Goal: Task Accomplishment & Management: Use online tool/utility

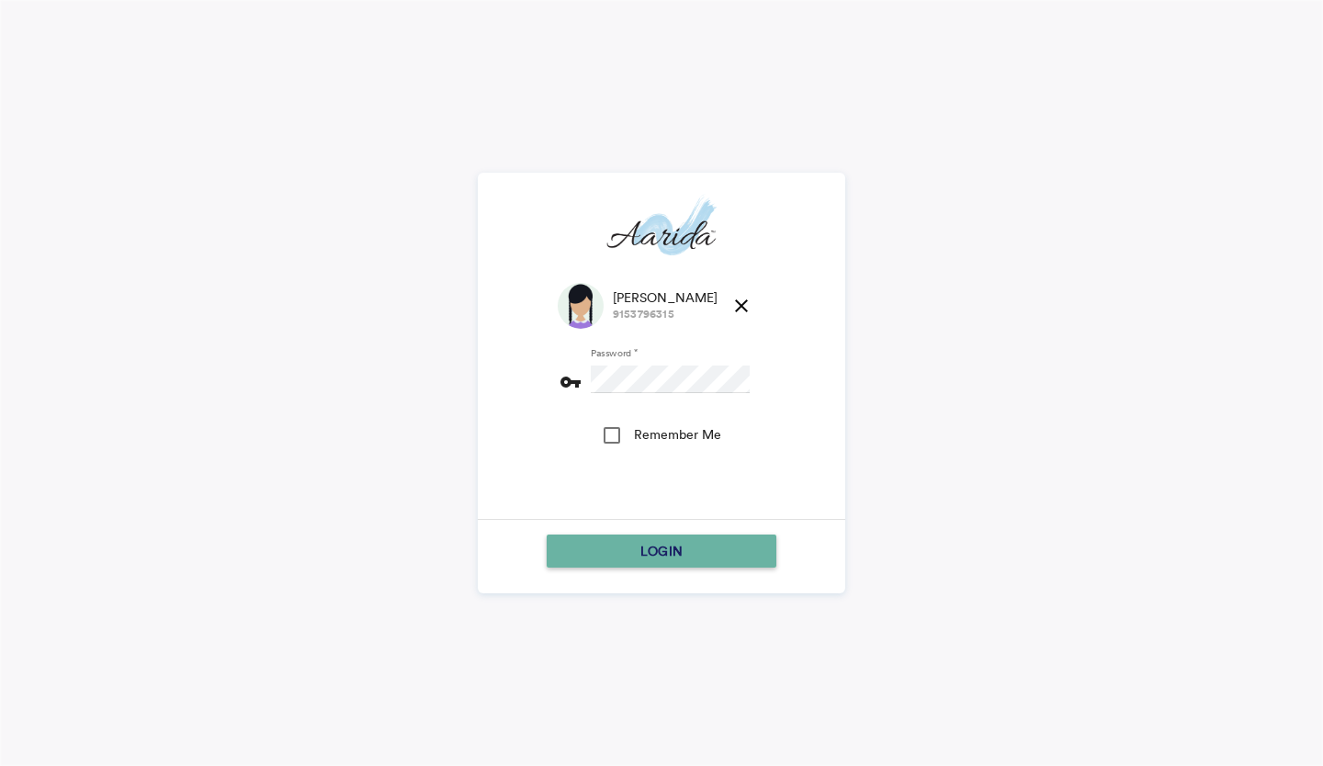
click at [611, 562] on div "LOGIN" at bounding box center [661, 551] width 215 height 33
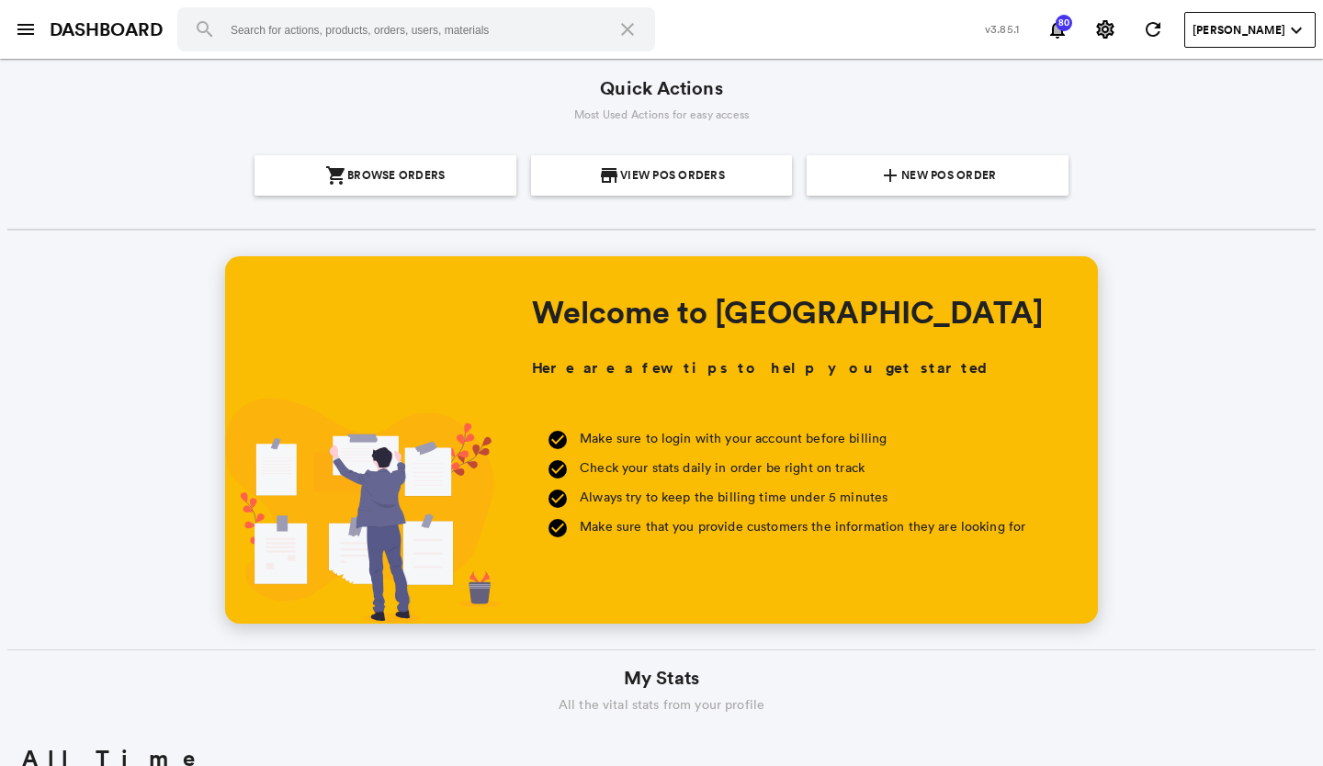
scroll to position [331, 632]
click at [927, 163] on span "New POS Order" at bounding box center [948, 175] width 95 height 40
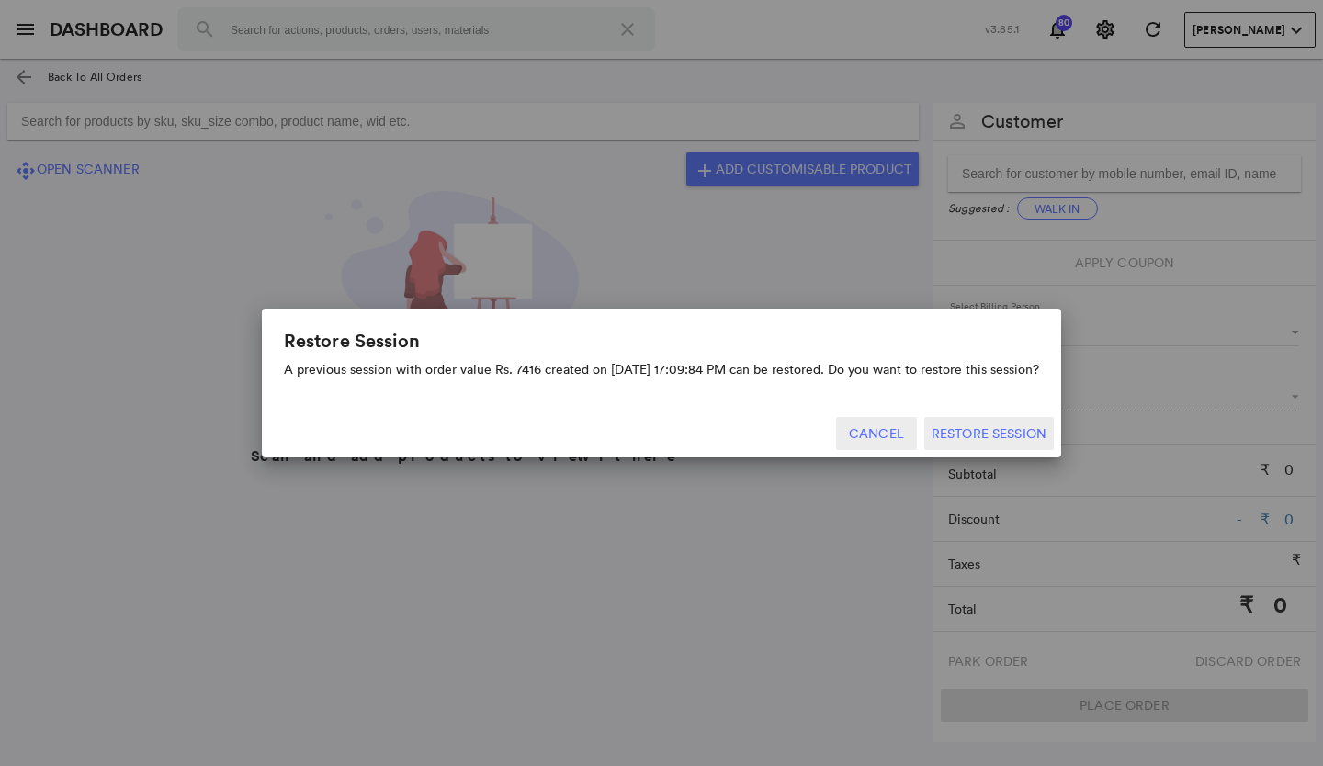
click at [870, 431] on button "Cancel" at bounding box center [876, 433] width 81 height 33
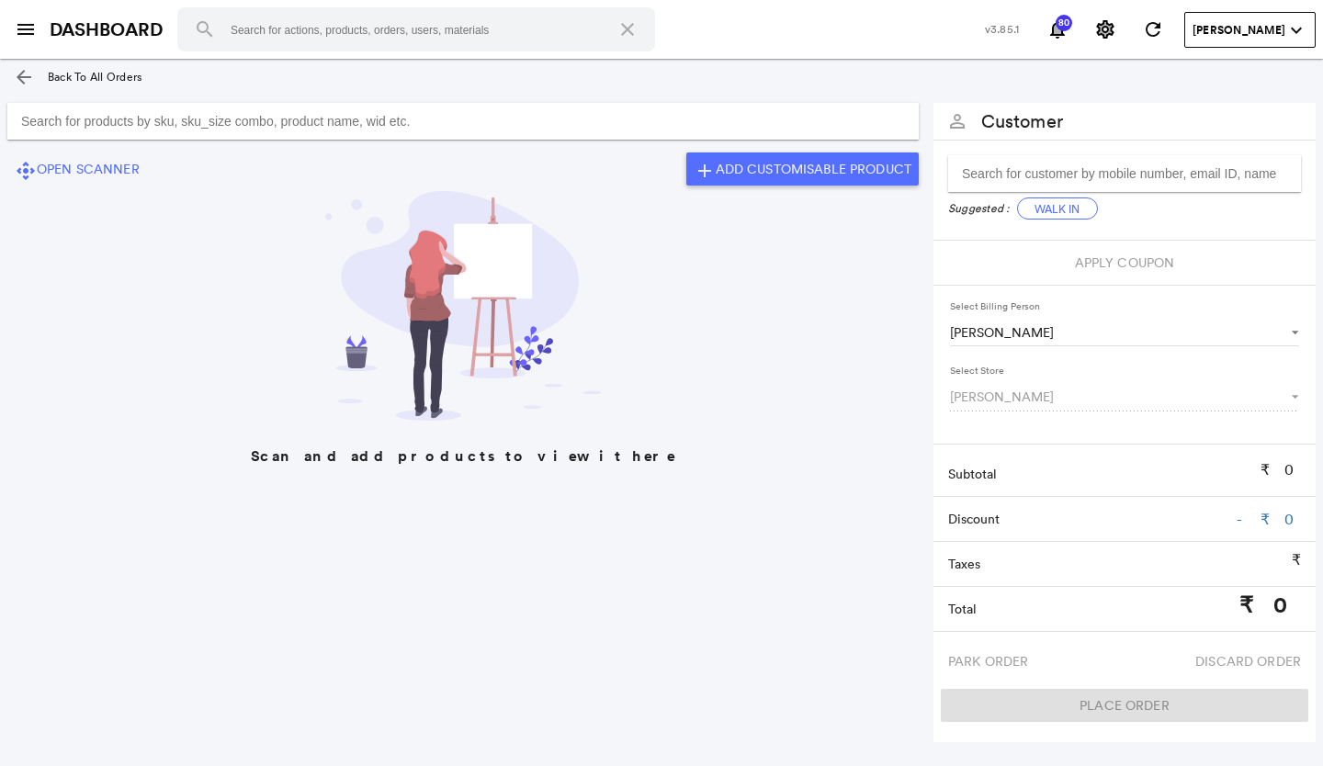
click at [19, 73] on md-icon "arrow_back" at bounding box center [24, 77] width 22 height 22
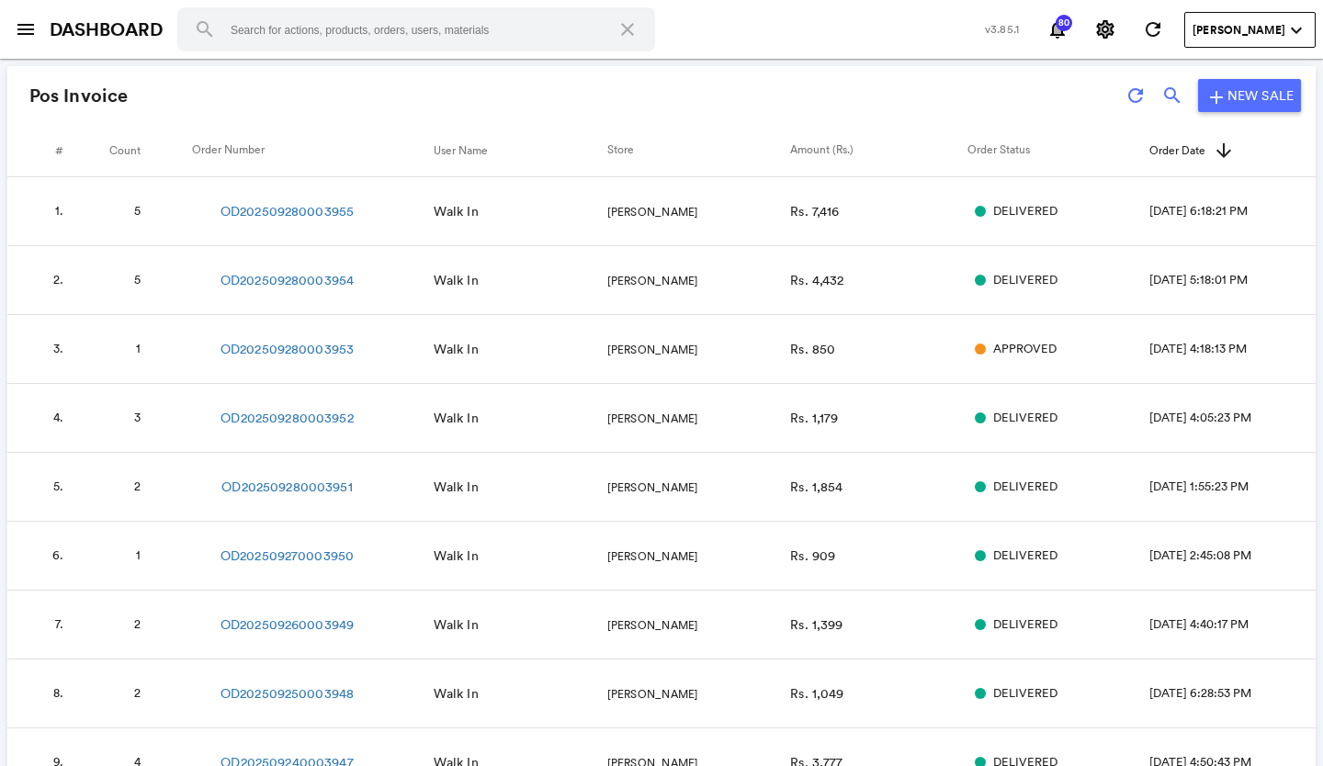
click at [620, 287] on span "[PERSON_NAME]" at bounding box center [652, 281] width 90 height 16
click at [254, 273] on link "OD202509280003954" at bounding box center [286, 280] width 133 height 18
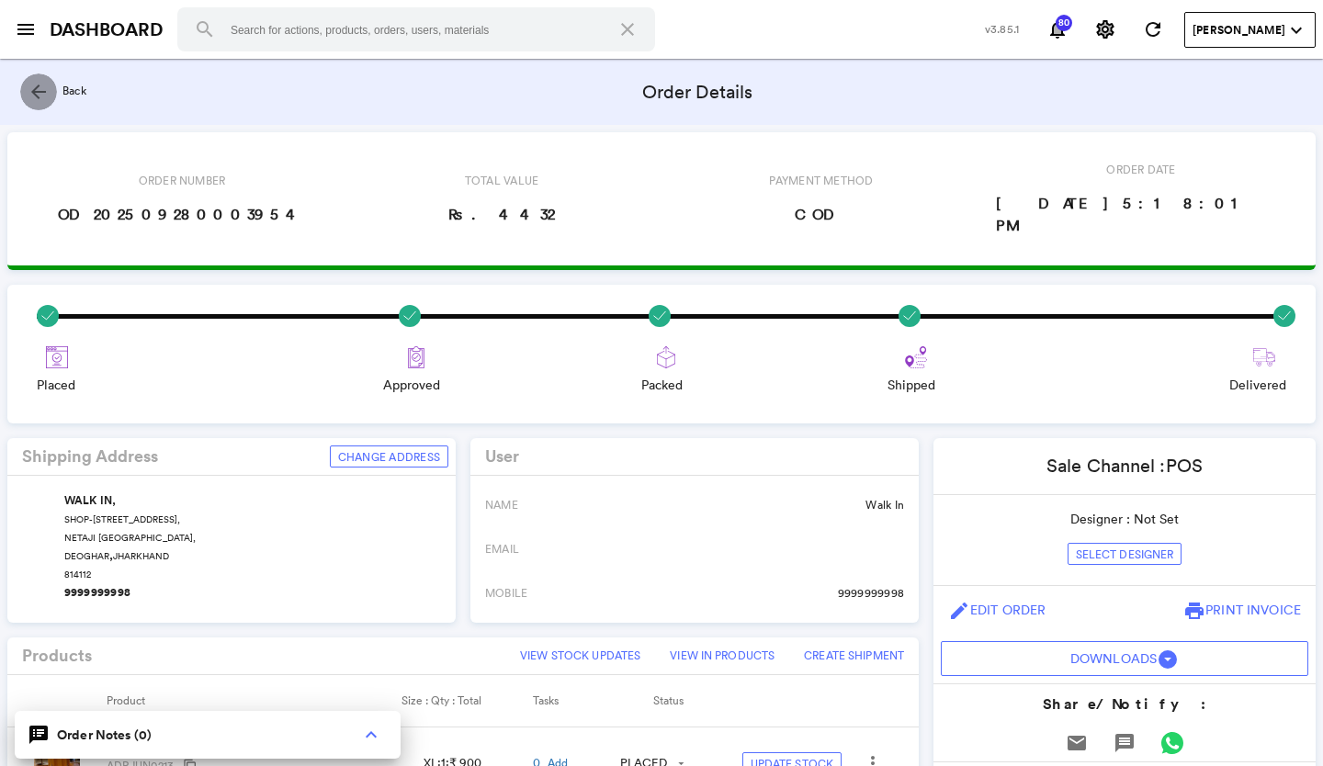
click at [40, 88] on md-icon "arrow_back" at bounding box center [39, 92] width 22 height 22
